Goal: Find specific page/section: Find specific page/section

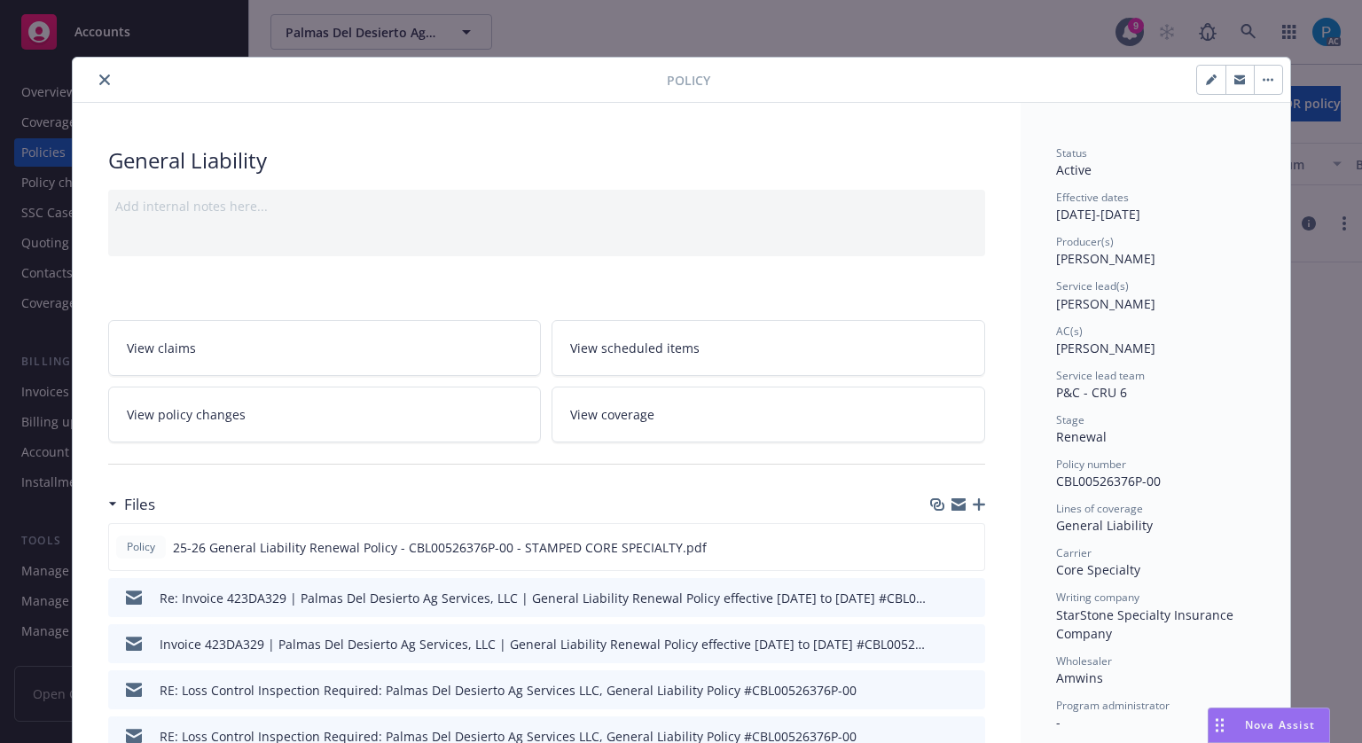
scroll to position [53, 0]
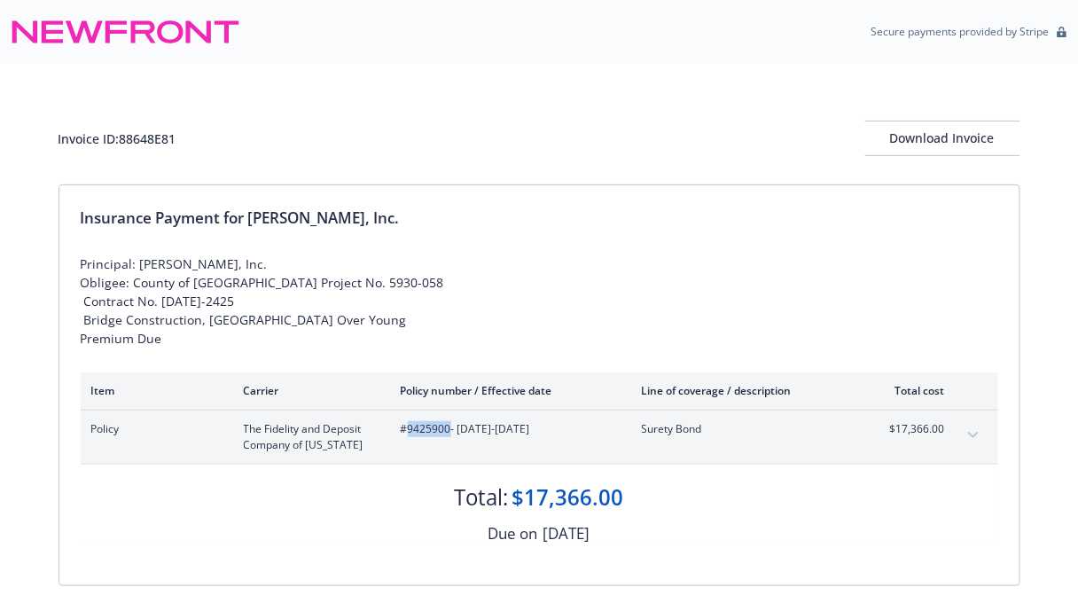
drag, startPoint x: 409, startPoint y: 444, endPoint x: 448, endPoint y: 445, distance: 39.0
click at [448, 437] on span "#9425900 - [DATE]-[DATE]" at bounding box center [507, 429] width 213 height 16
copy span "9425900"
